Goal: Task Accomplishment & Management: Complete application form

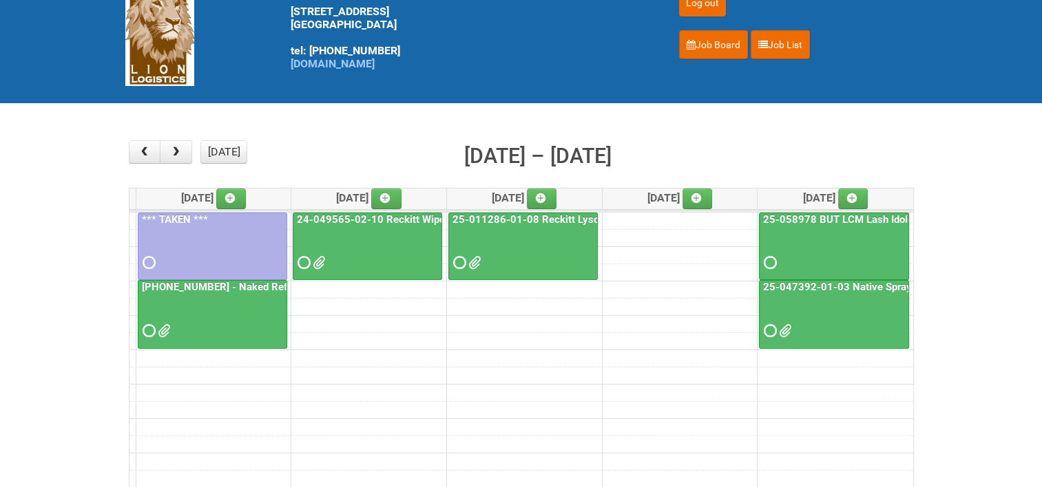
scroll to position [69, 0]
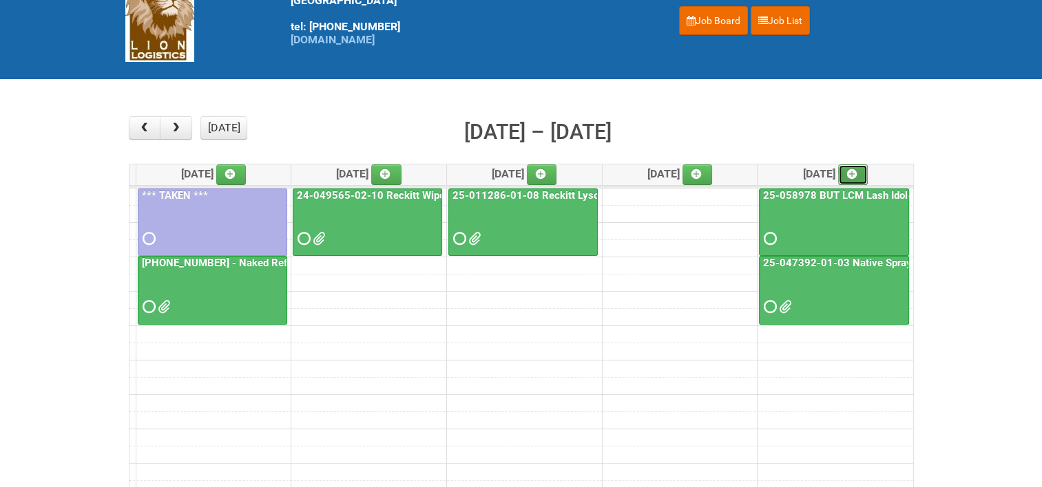
click at [856, 169] on icon at bounding box center [852, 174] width 10 height 10
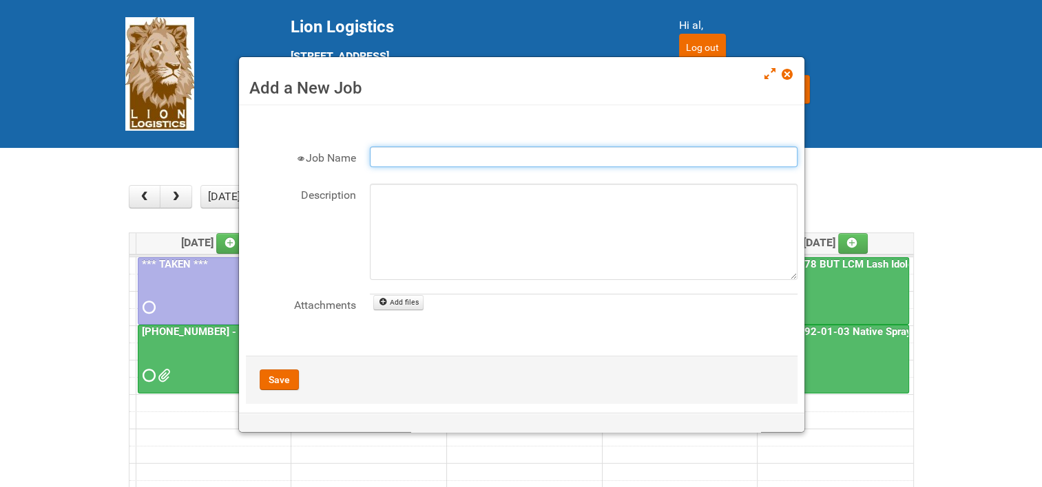
click at [450, 157] on input "Job Name" at bounding box center [584, 157] width 428 height 21
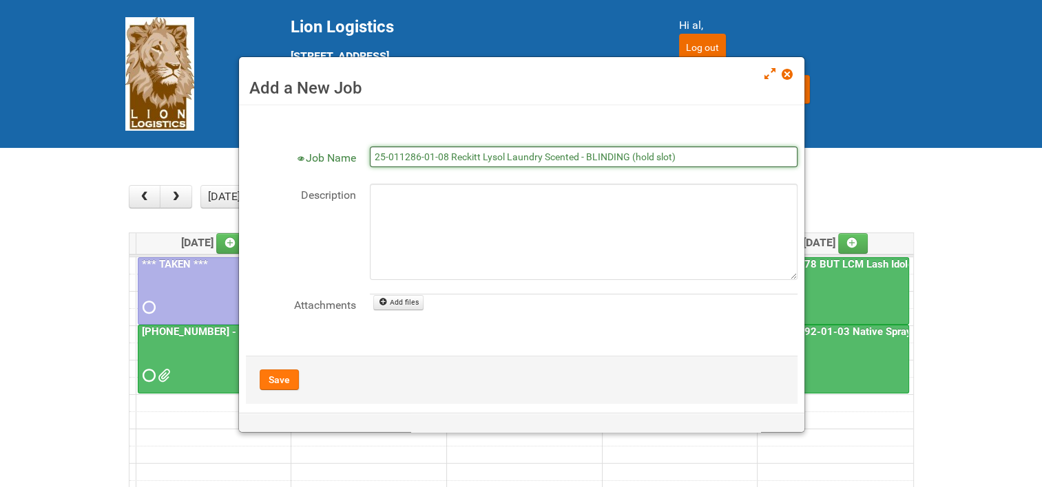
type input "25-011286-01-08 Reckitt Lysol Laundry Scented - BLINDING (hold slot)"
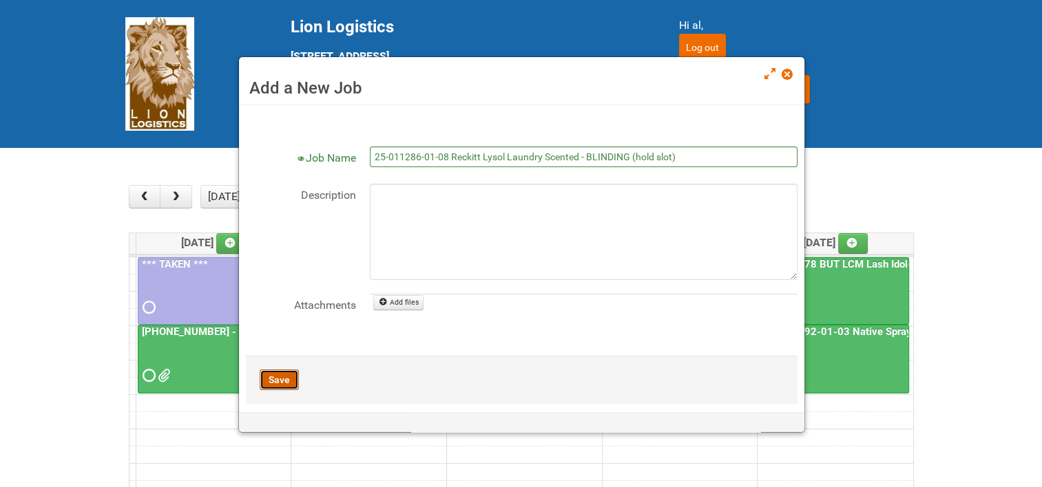
click at [278, 380] on button "Save" at bounding box center [279, 380] width 39 height 21
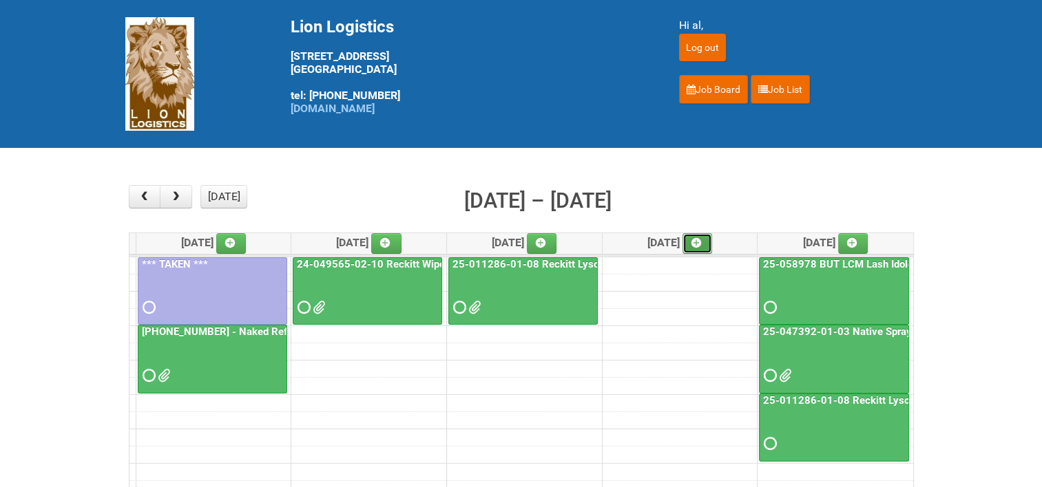
click at [701, 238] on icon at bounding box center [696, 243] width 10 height 10
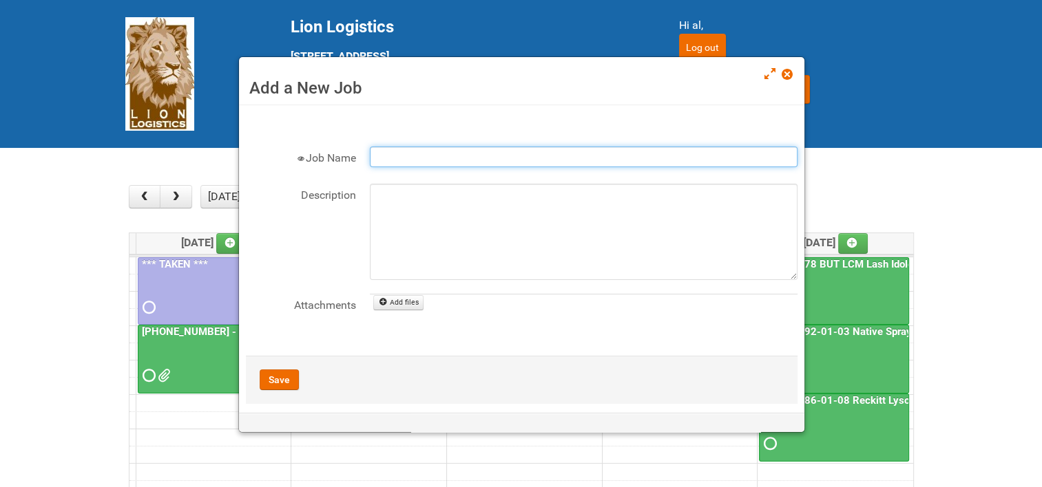
click at [482, 151] on input "Job Name" at bounding box center [584, 157] width 428 height 21
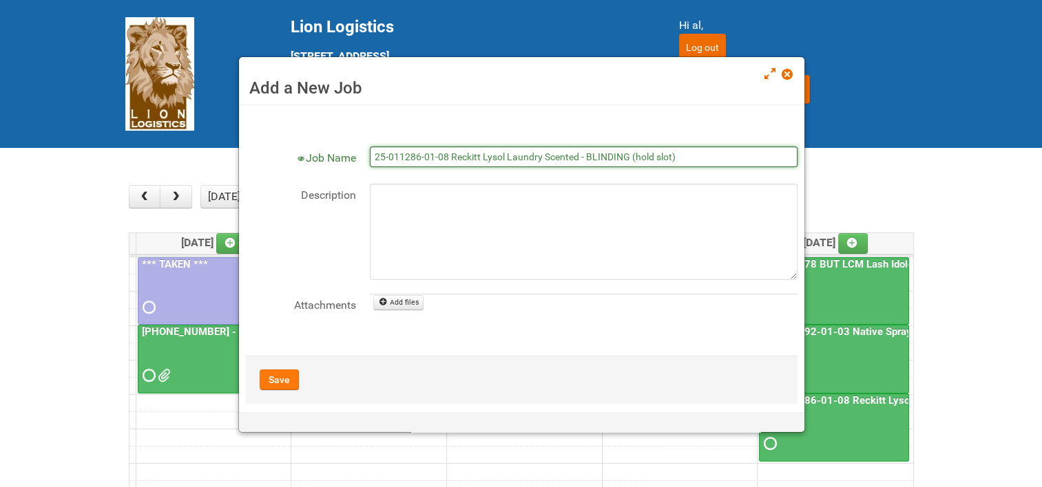
type input "25-011286-01-08 Reckitt Lysol Laundry Scented - BLINDING (hold slot)"
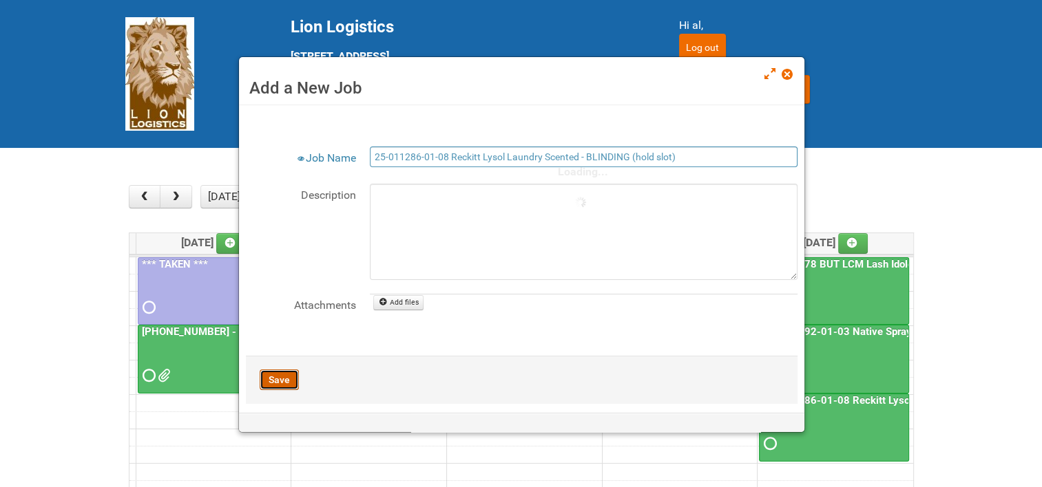
click at [287, 377] on button "Save" at bounding box center [279, 380] width 39 height 21
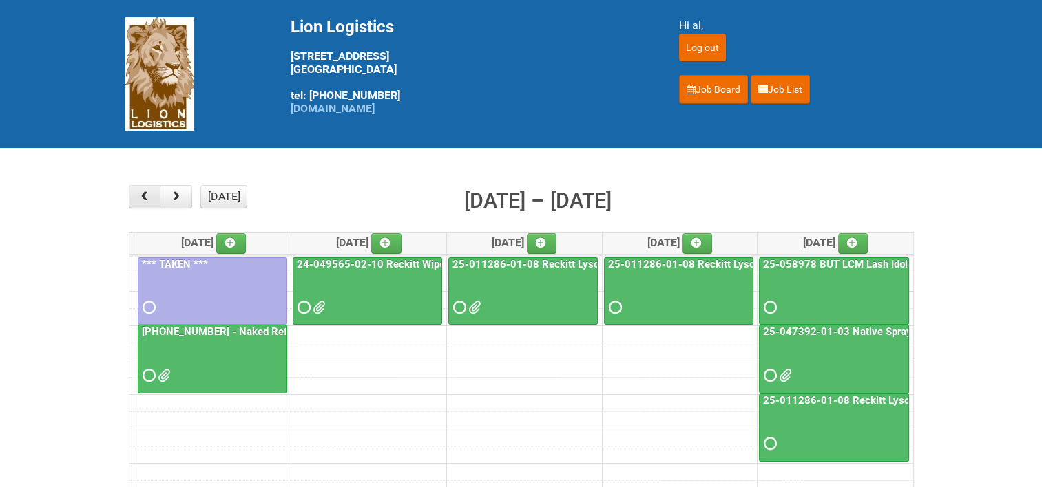
click at [155, 200] on button "button" at bounding box center [145, 196] width 32 height 23
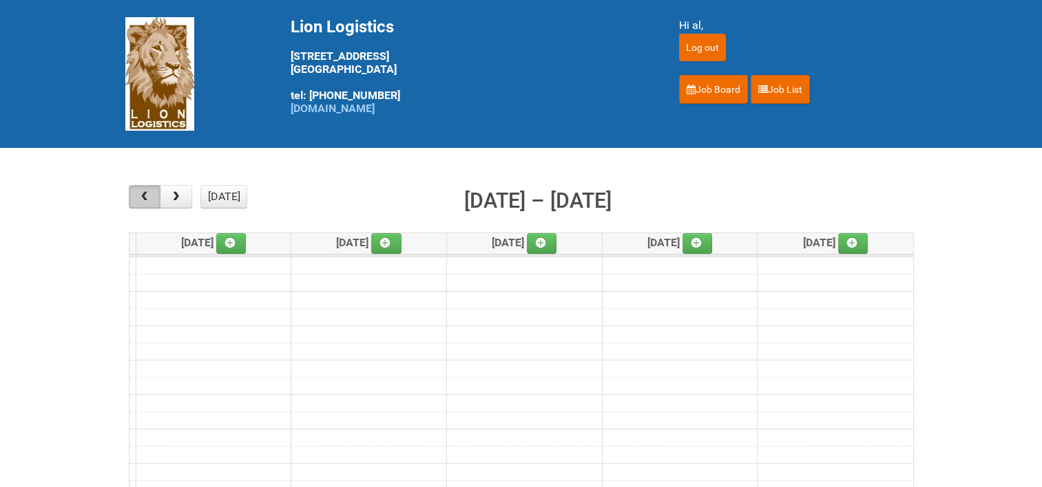
click at [149, 200] on span "button" at bounding box center [144, 196] width 13 height 11
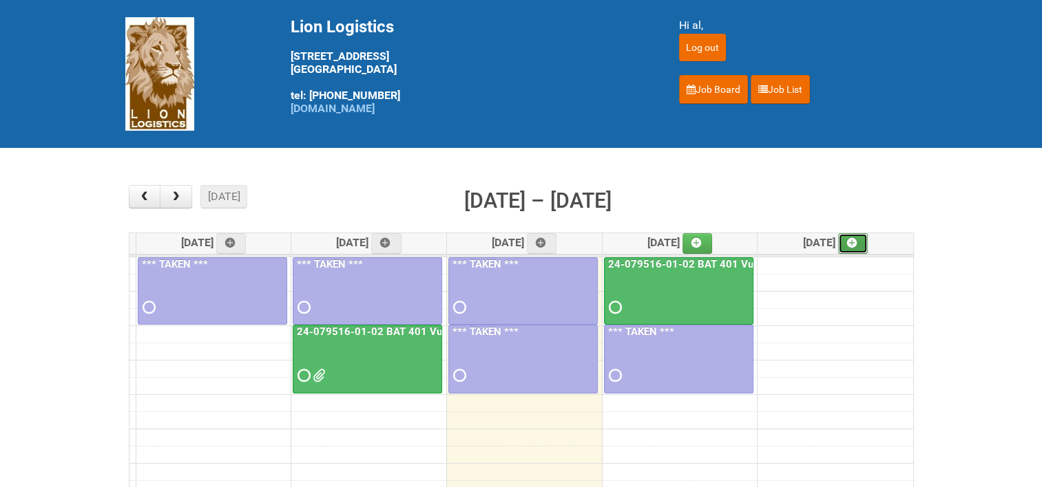
click at [854, 242] on icon at bounding box center [852, 243] width 10 height 10
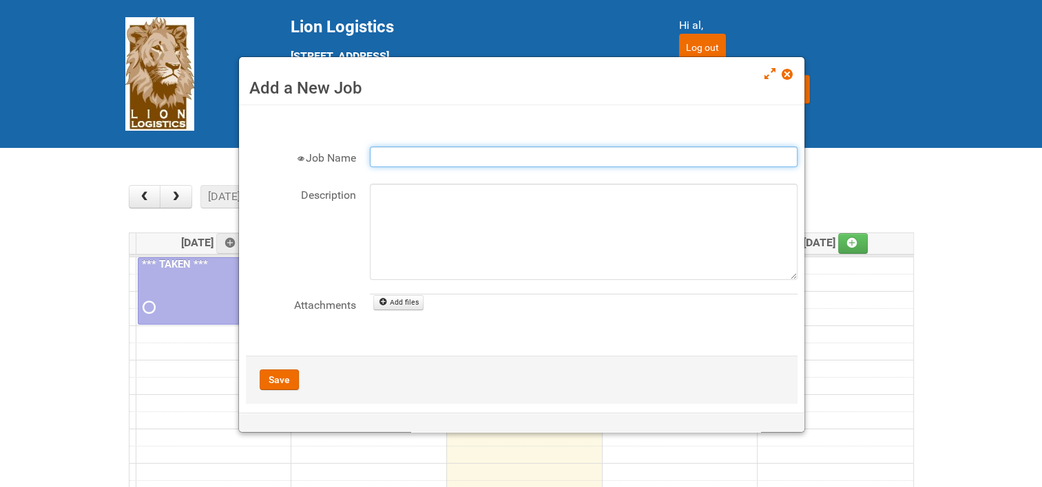
click at [504, 160] on input "Job Name" at bounding box center [584, 157] width 428 height 21
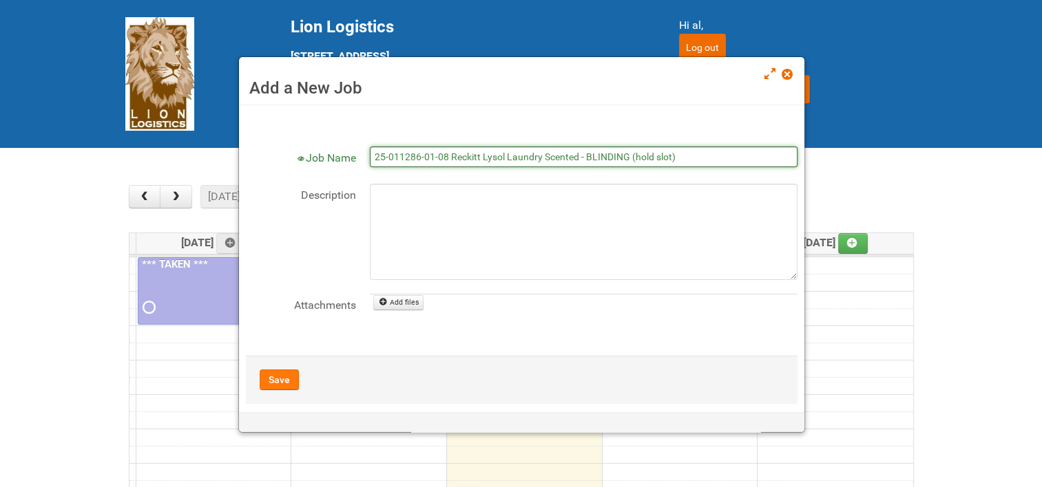
type input "25-011286-01-08 Reckitt Lysol Laundry Scented - BLINDING (hold slot)"
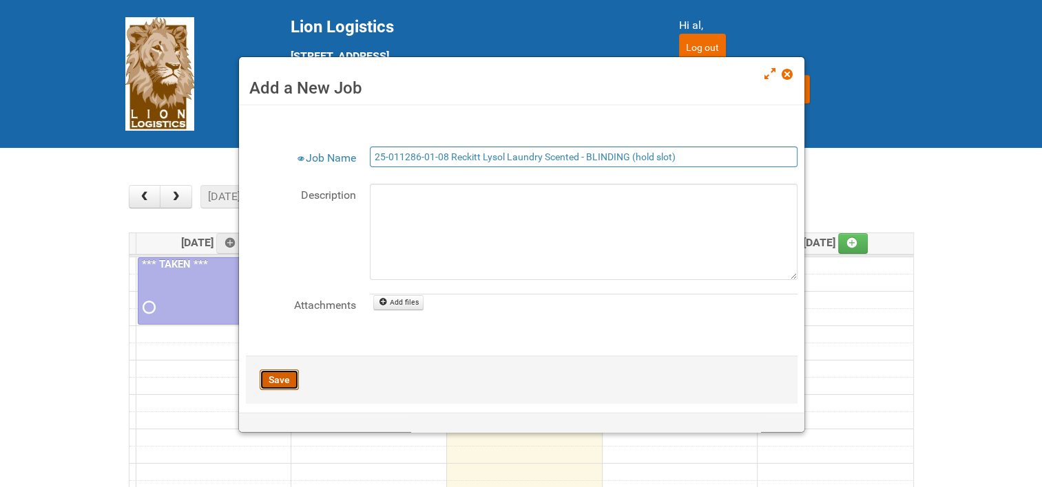
click at [285, 376] on button "Save" at bounding box center [279, 380] width 39 height 21
